Goal: Transaction & Acquisition: Purchase product/service

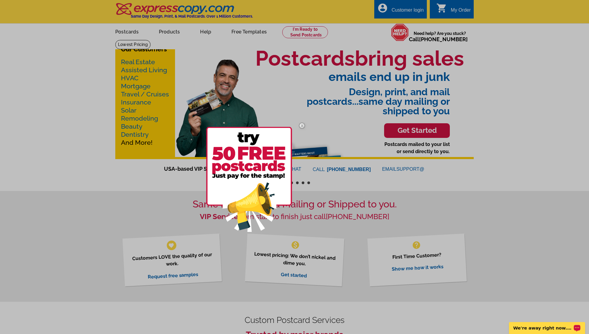
click at [303, 126] on img at bounding box center [301, 125] width 17 height 17
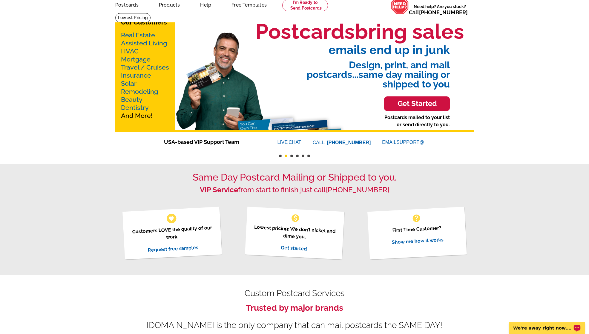
scroll to position [19, 0]
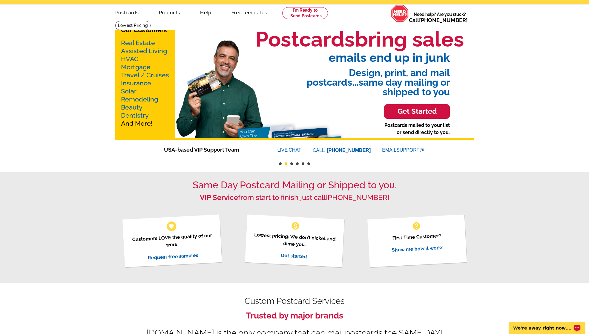
click at [417, 113] on h3 "Get Started" at bounding box center [417, 111] width 51 height 9
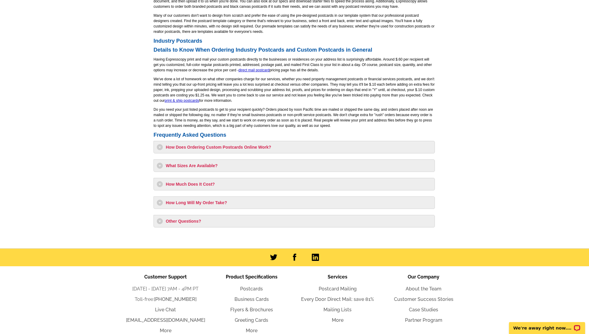
scroll to position [418, 0]
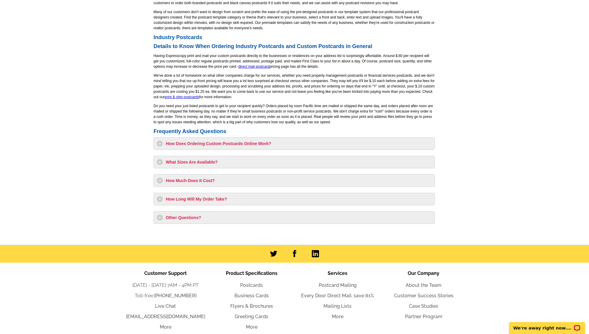
click at [186, 218] on h3 "Other Questions?" at bounding box center [294, 218] width 275 height 6
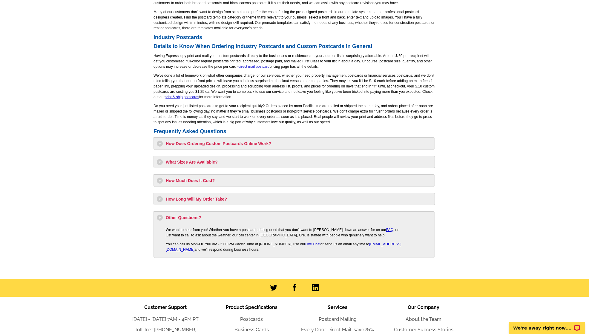
click at [202, 201] on h3 "How Long Will My Order Take?" at bounding box center [294, 199] width 275 height 6
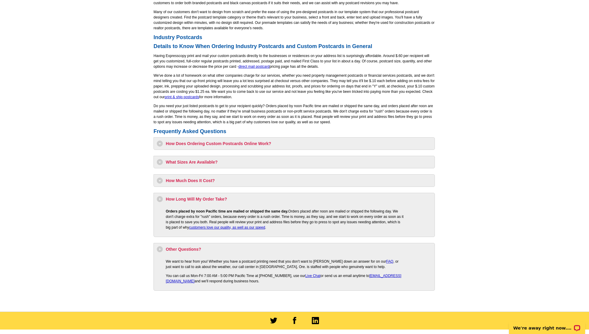
click at [199, 175] on div "How Much Does It Cost? Having expresscopy.com print and mail your postcards dir…" at bounding box center [294, 180] width 281 height 13
click at [198, 179] on h3 "How Much Does It Cost?" at bounding box center [294, 181] width 275 height 6
select select "1"
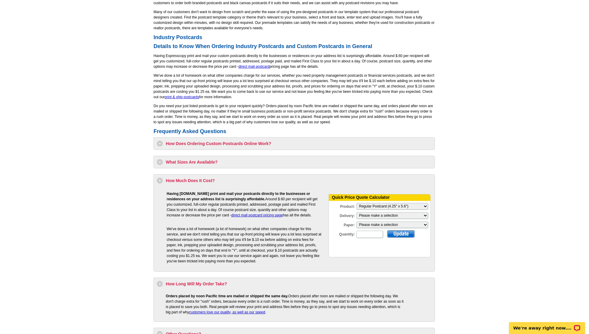
click at [116, 261] on main "Order Custom Postcards Postcard Invitations Product Information Direct Mail Pos…" at bounding box center [294, 8] width 589 height 775
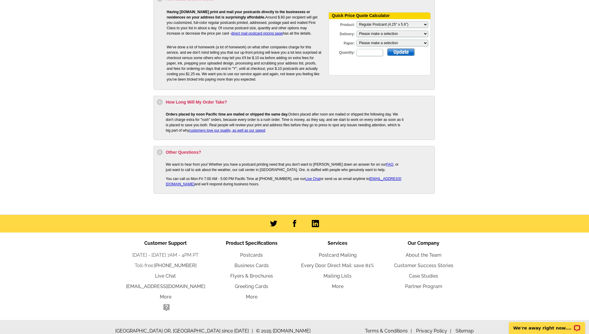
scroll to position [609, 0]
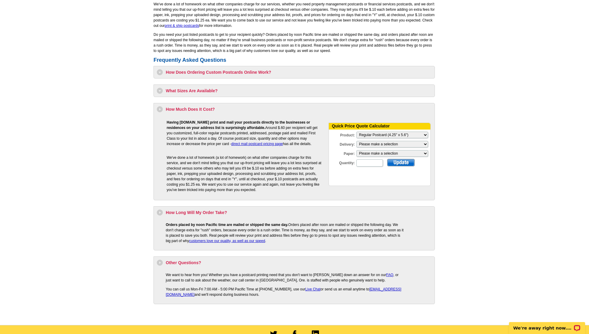
scroll to position [489, 0]
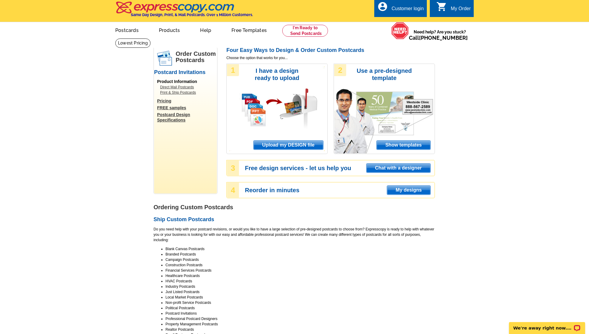
scroll to position [0, 0]
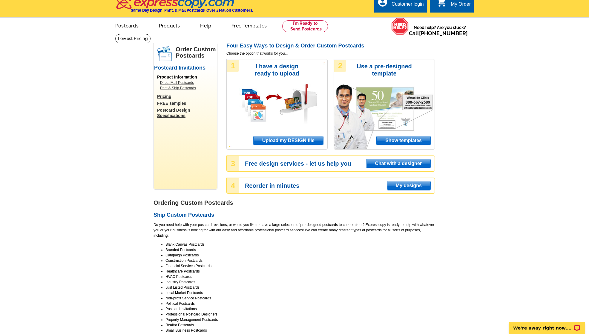
scroll to position [209, 0]
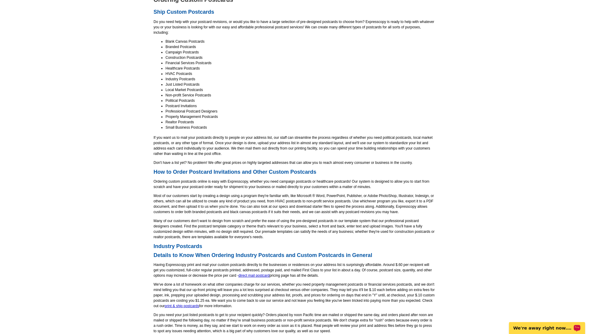
click at [542, 328] on p "We're away right now. Please check back later!" at bounding box center [543, 328] width 59 height 5
click at [531, 151] on main "Order Custom Postcards Postcard Invitations Product Information Direct Mail Pos…" at bounding box center [294, 218] width 589 height 775
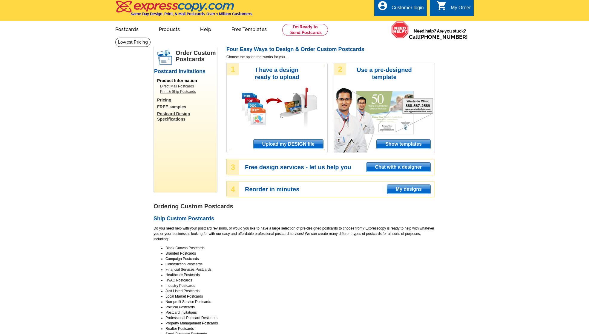
scroll to position [0, 0]
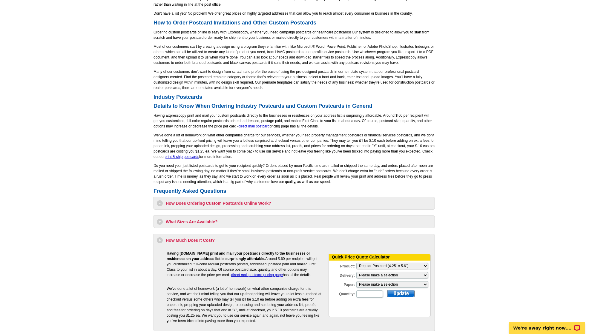
click at [109, 148] on main "Order Custom Postcards Postcard Invitations Product Information Direct Mail Pos…" at bounding box center [294, 68] width 589 height 775
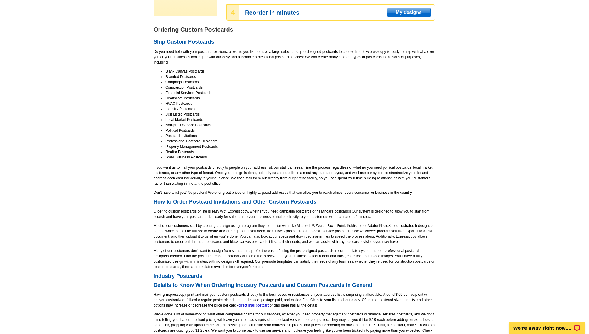
click at [108, 148] on main "Order Custom Postcards Postcard Invitations Product Information Direct Mail Pos…" at bounding box center [294, 247] width 589 height 775
click at [88, 140] on main "Order Custom Postcards Postcard Invitations Product Information Direct Mail Pos…" at bounding box center [294, 247] width 589 height 775
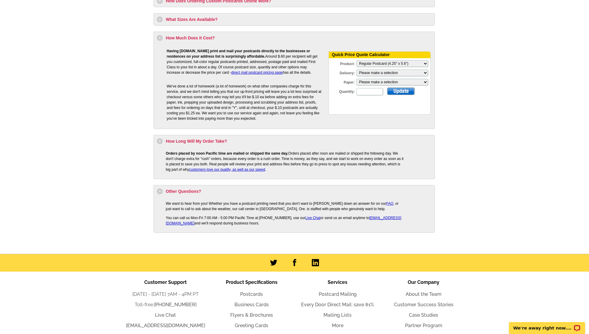
scroll to position [448, 0]
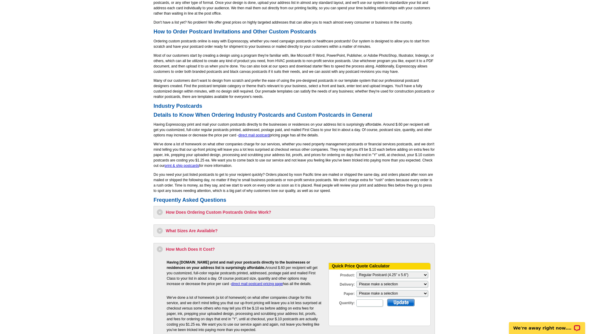
scroll to position [299, 0]
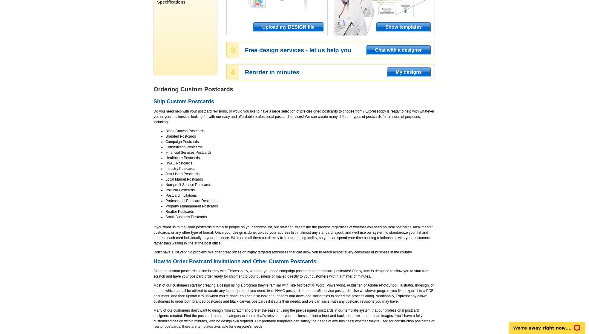
click at [88, 138] on main "Order Custom Postcards Postcard Invitations Product Information Direct Mail Pos…" at bounding box center [294, 307] width 589 height 775
click at [86, 137] on main "Order Custom Postcards Postcard Invitations Product Information Direct Mail Pos…" at bounding box center [294, 307] width 589 height 775
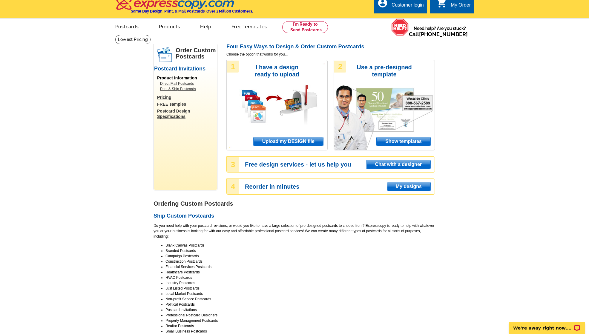
scroll to position [0, 0]
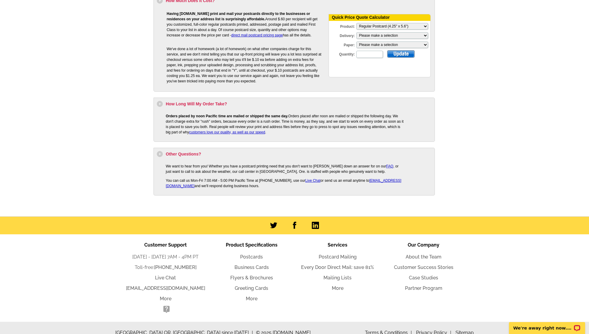
scroll to position [609, 0]
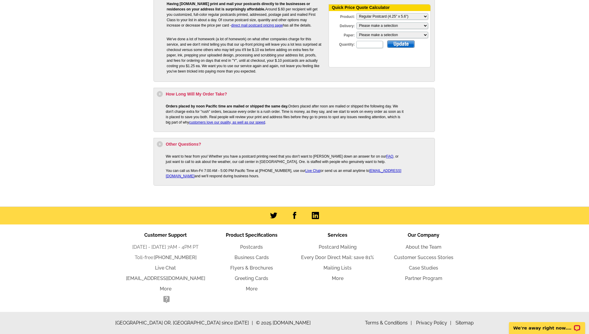
drag, startPoint x: 171, startPoint y: 169, endPoint x: 223, endPoint y: 173, distance: 51.8
click at [223, 173] on p "You can call us Mon-Fri 7:00 AM - 5:00 PM Pacific Time at 1-800-260-5887, use o…" at bounding box center [285, 173] width 239 height 11
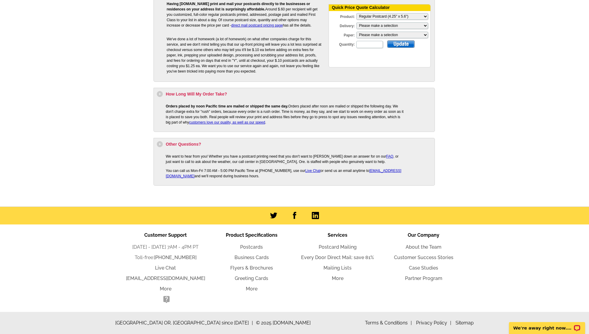
click at [273, 183] on div "Other Questions? We want to hear from you! Whether you have a postcard printing…" at bounding box center [294, 162] width 281 height 48
click at [327, 178] on p "You can call us Mon-Fri 7:00 AM - 5:00 PM Pacific Time at 1-800-260-5887, use o…" at bounding box center [285, 173] width 239 height 11
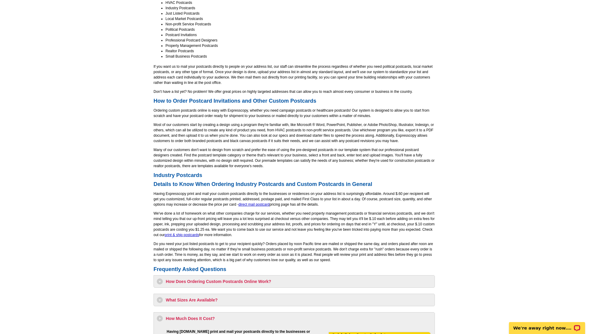
scroll to position [101, 0]
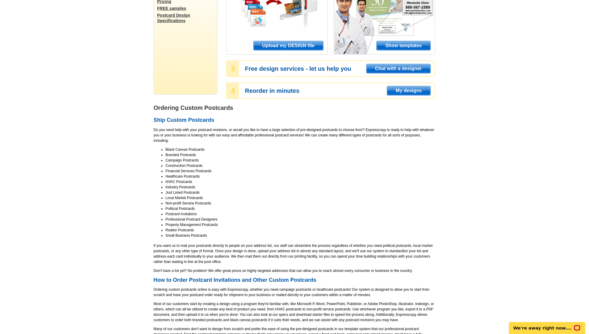
click at [136, 175] on main "Order Custom Postcards Postcard Invitations Product Information Direct Mail Pos…" at bounding box center [294, 326] width 589 height 775
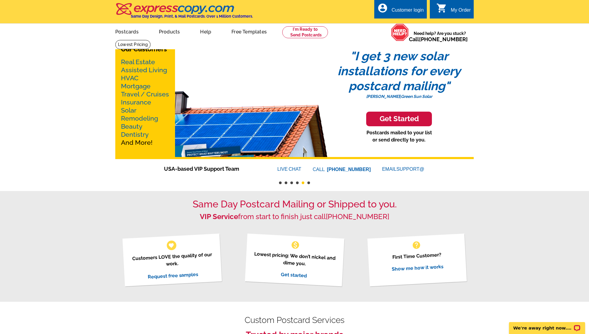
drag, startPoint x: 11, startPoint y: 148, endPoint x: 6, endPoint y: 2, distance: 146.5
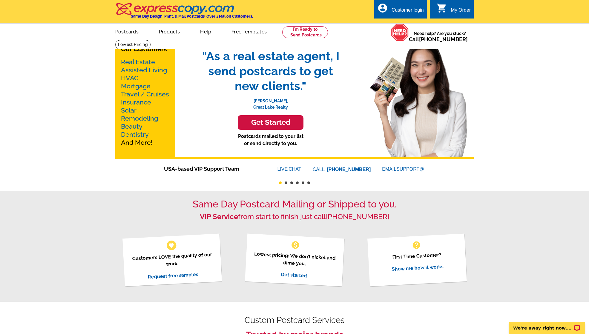
drag, startPoint x: 62, startPoint y: 117, endPoint x: 59, endPoint y: 104, distance: 13.1
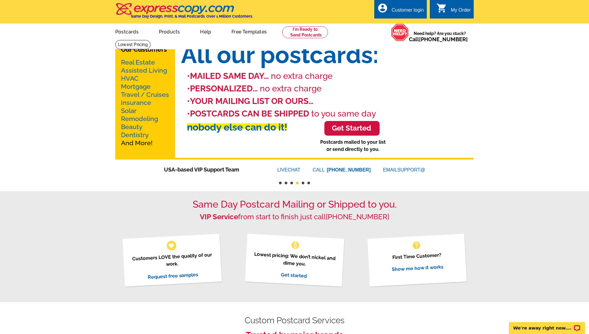
drag, startPoint x: 56, startPoint y: 145, endPoint x: 37, endPoint y: 14, distance: 132.6
